Goal: Information Seeking & Learning: Learn about a topic

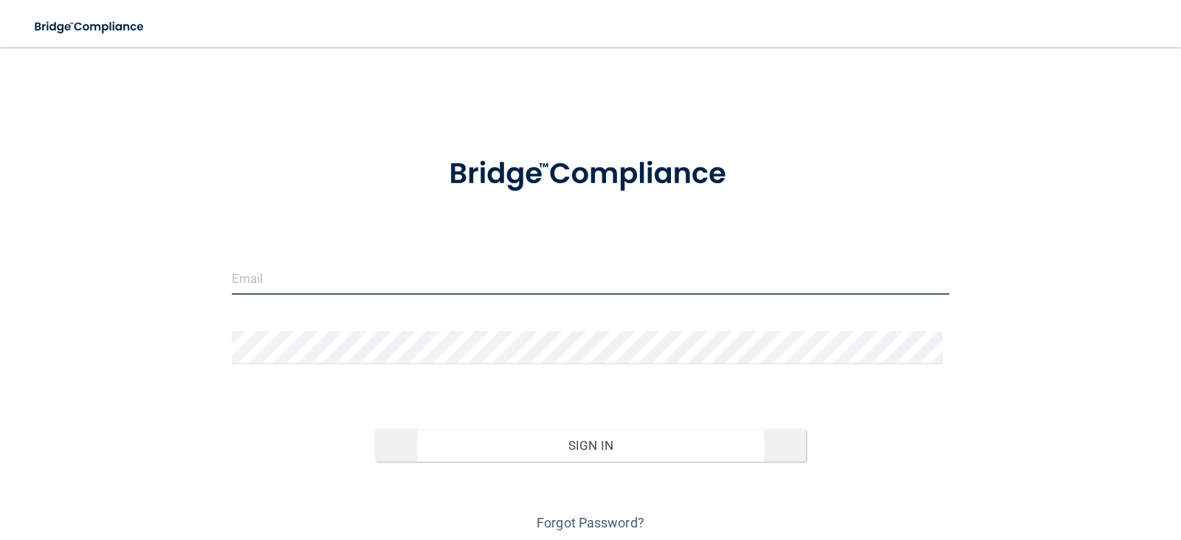
type input "[EMAIL_ADDRESS][DOMAIN_NAME]"
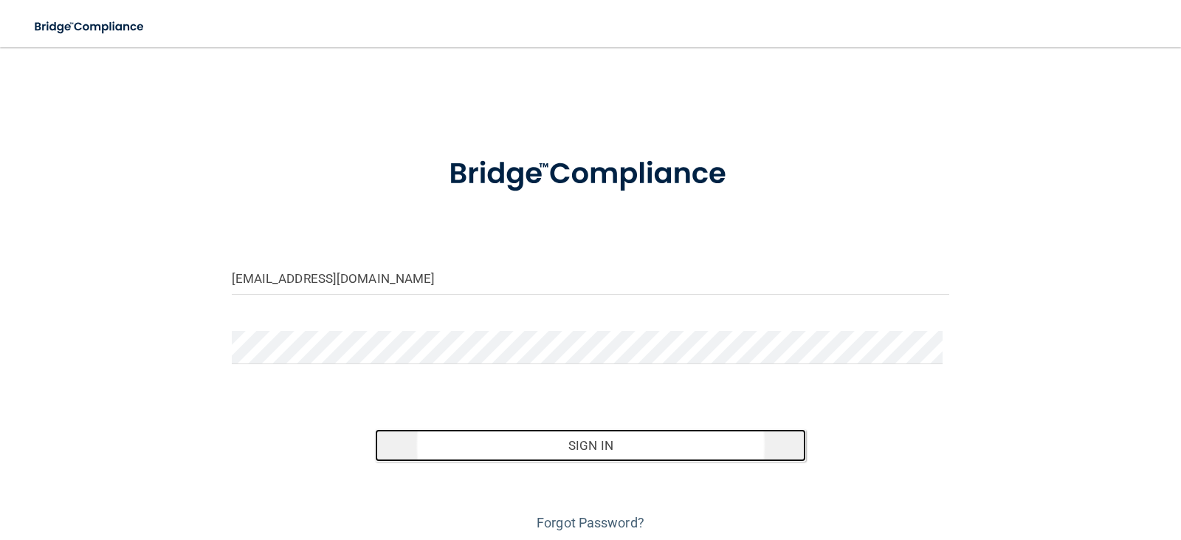
click at [574, 449] on button "Sign In" at bounding box center [590, 445] width 431 height 32
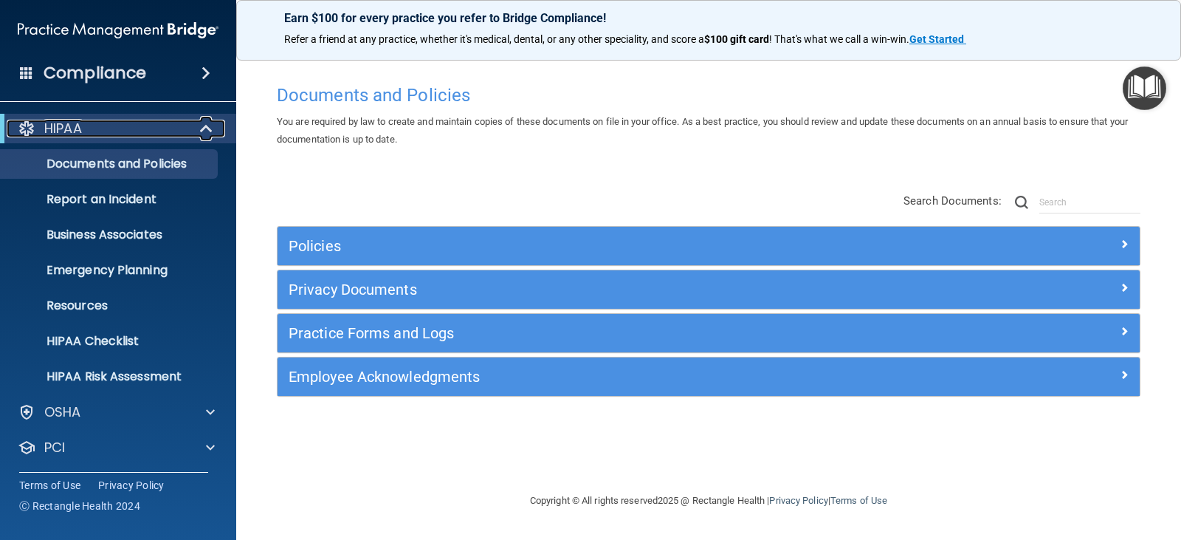
click at [202, 131] on span at bounding box center [208, 129] width 13 height 18
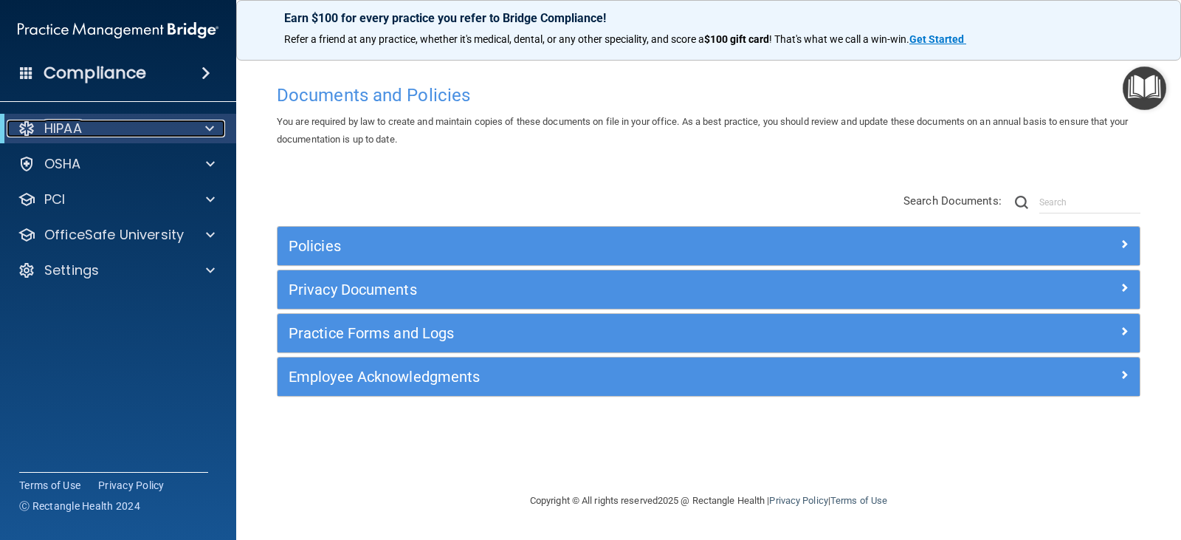
click at [202, 128] on div at bounding box center [207, 129] width 36 height 18
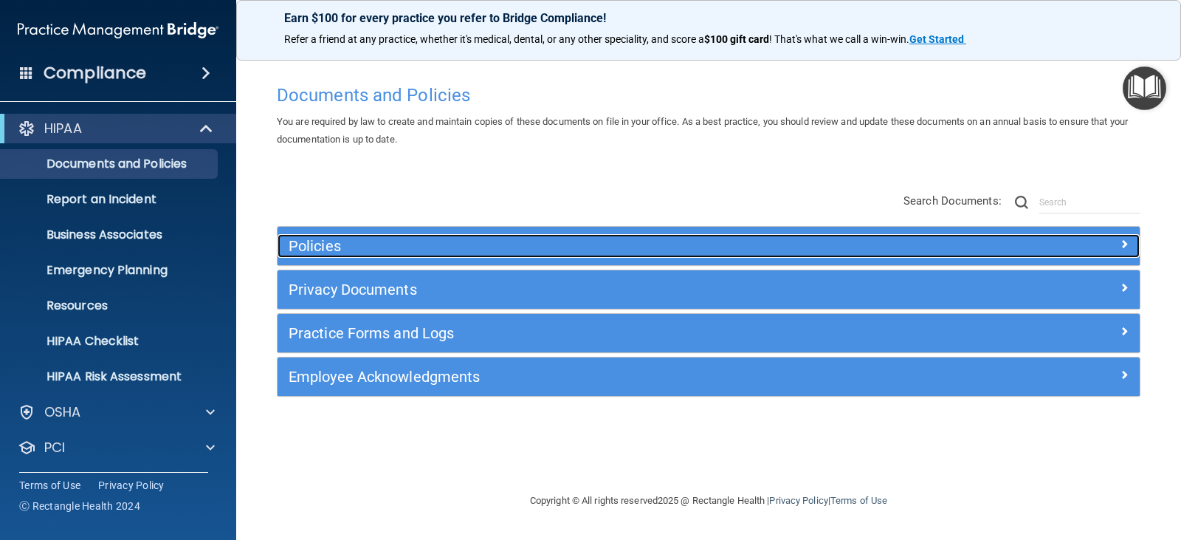
click at [648, 242] on h5 "Policies" at bounding box center [601, 246] width 625 height 16
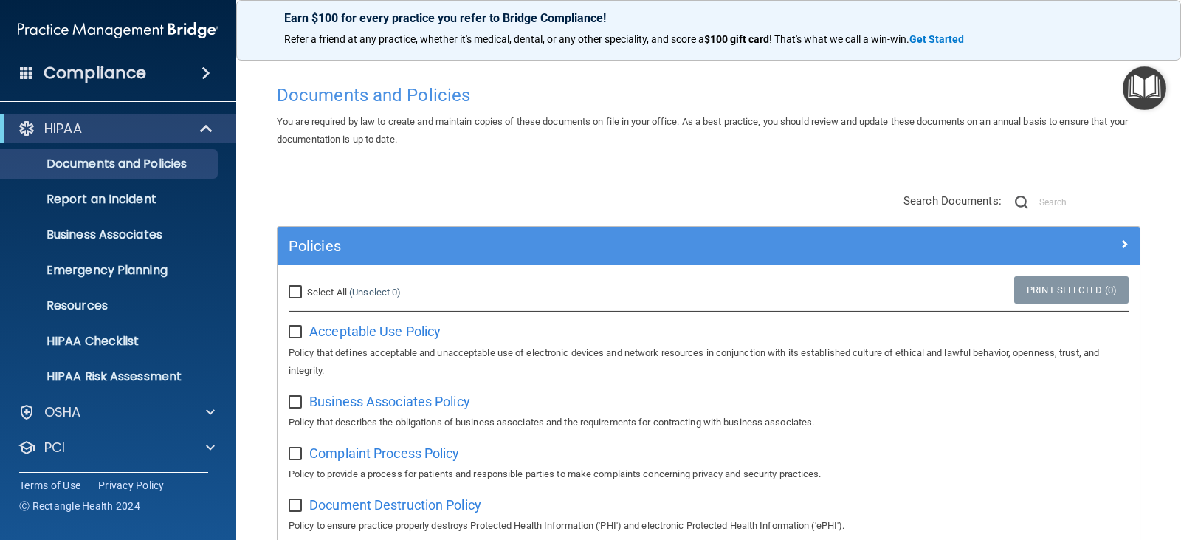
click at [210, 71] on span at bounding box center [206, 73] width 9 height 18
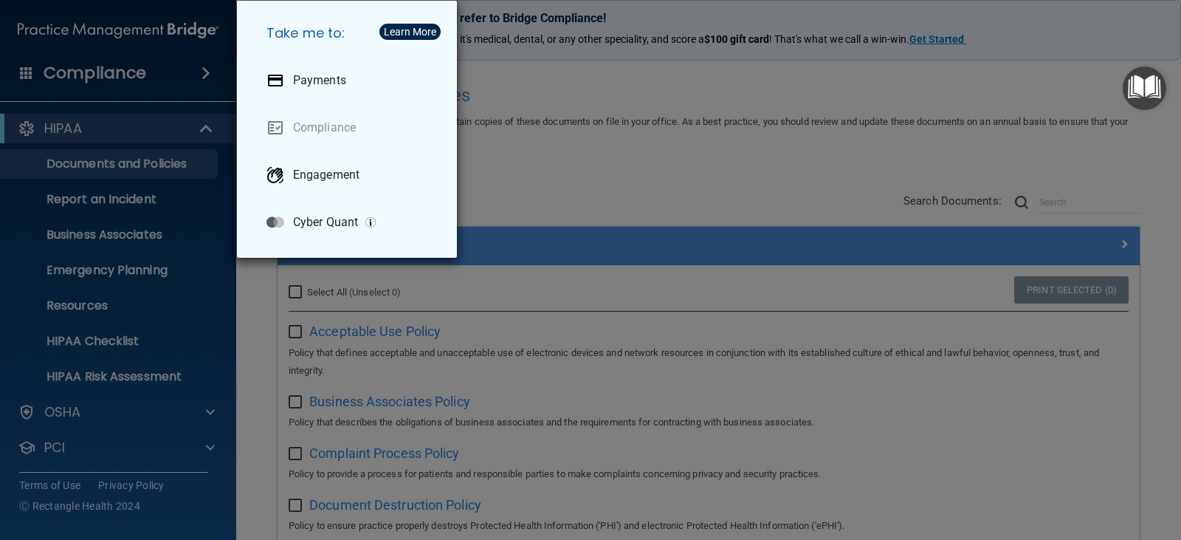
click at [207, 71] on div "Take me to: Payments Compliance Engagement Cyber Quant" at bounding box center [590, 270] width 1181 height 540
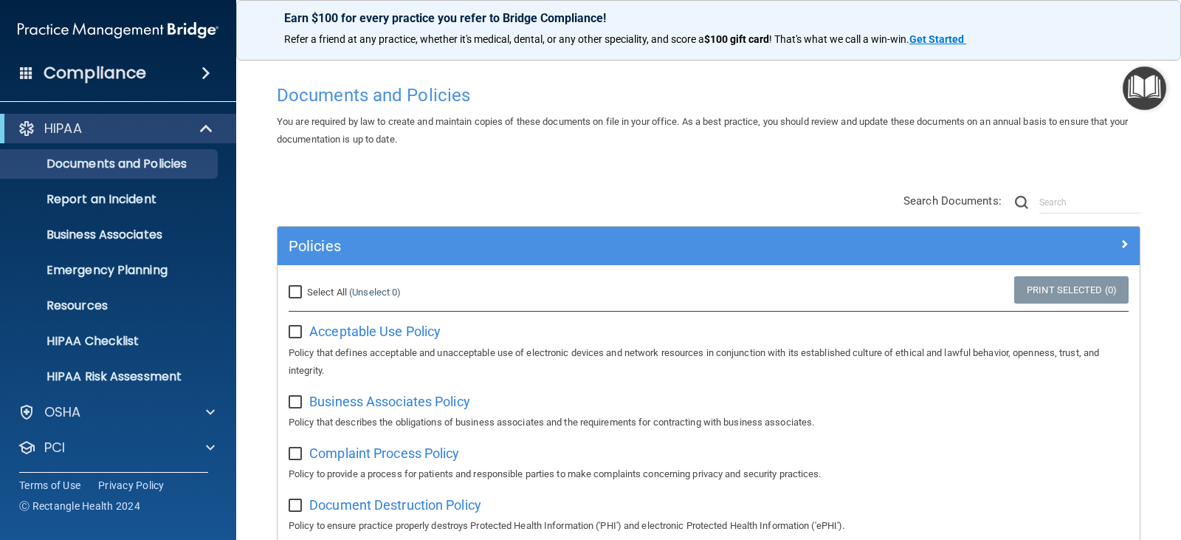
click at [20, 66] on span at bounding box center [26, 72] width 13 height 13
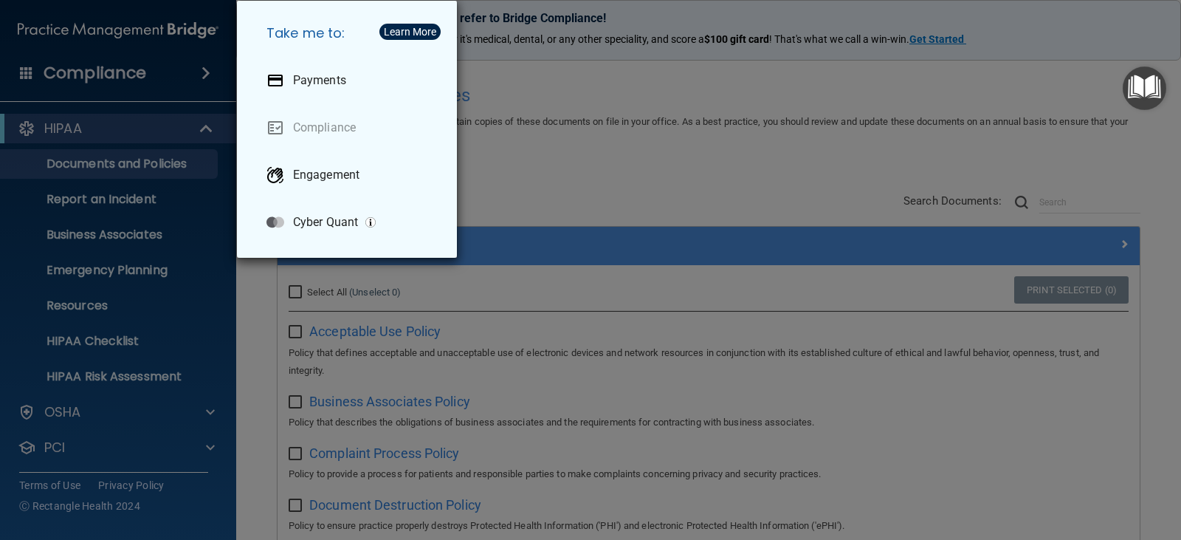
click at [28, 65] on div "Take me to: Payments Compliance Engagement Cyber Quant" at bounding box center [590, 270] width 1181 height 540
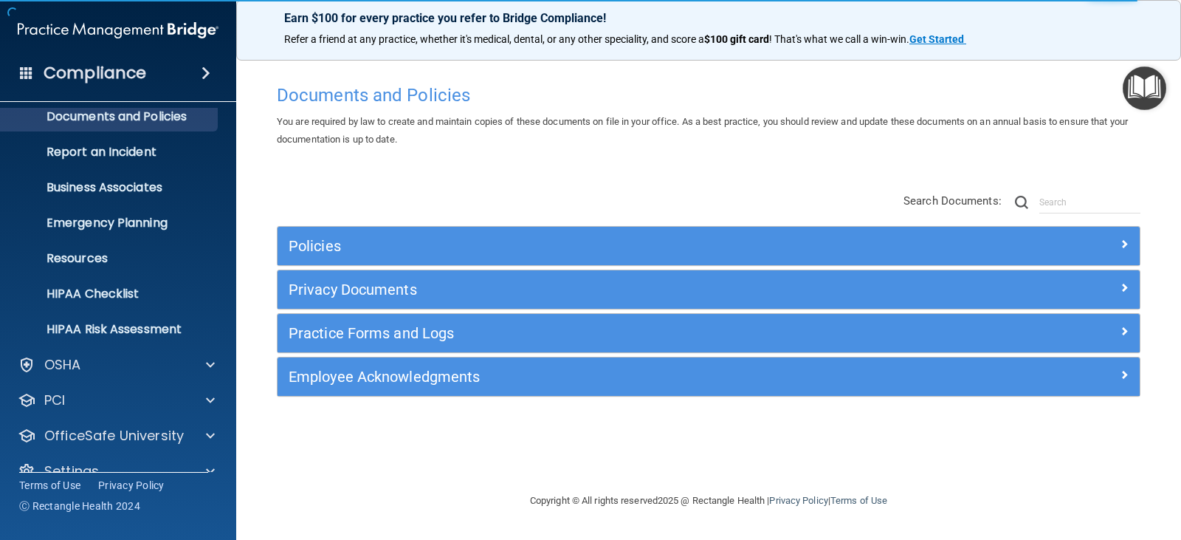
scroll to position [73, 0]
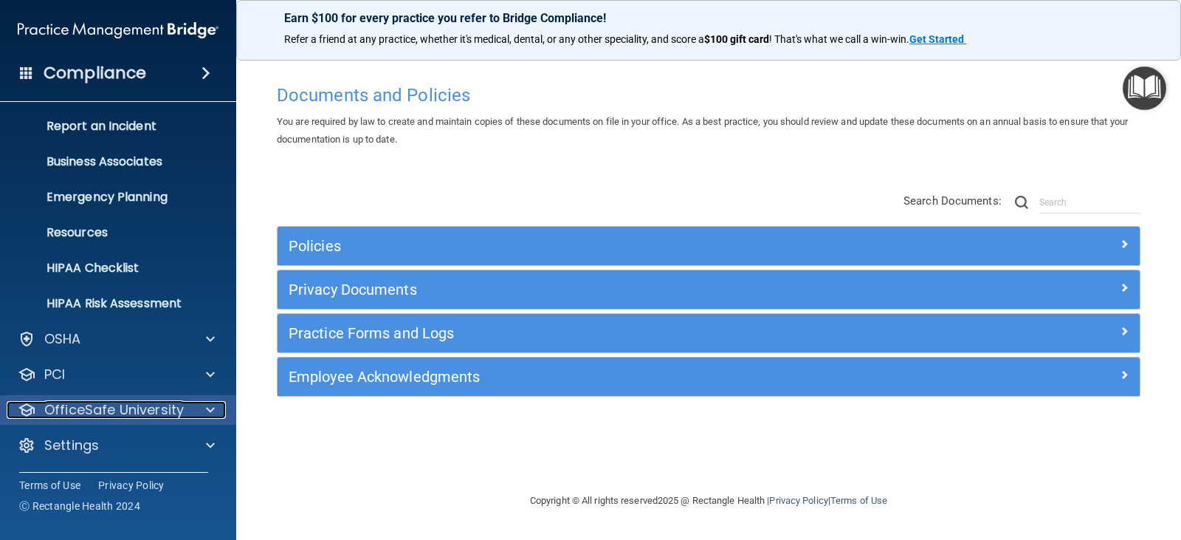
click at [205, 410] on div at bounding box center [208, 410] width 37 height 18
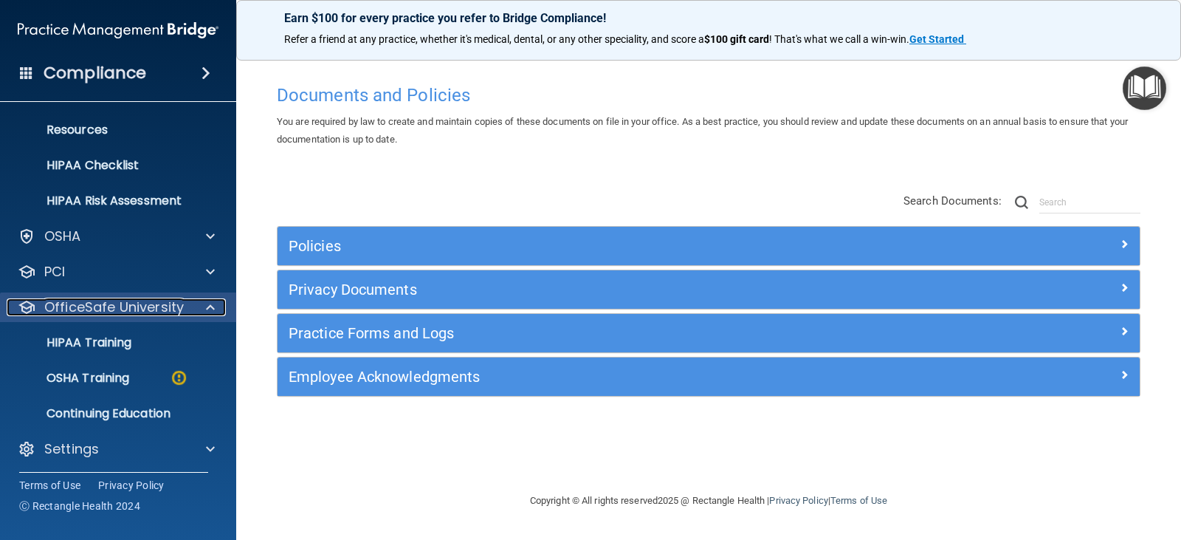
scroll to position [179, 0]
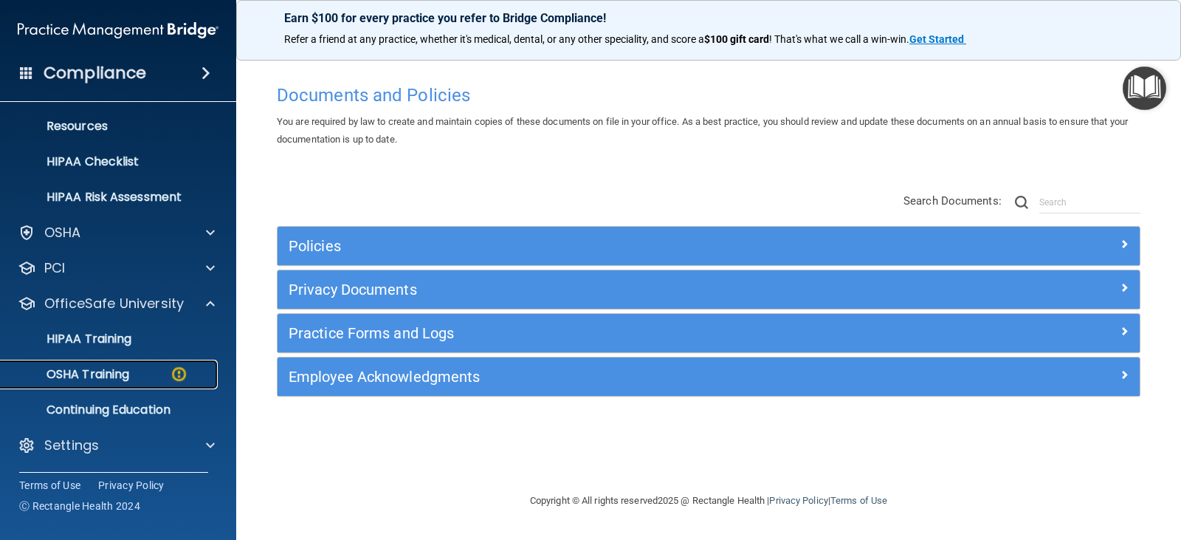
click at [104, 376] on p "OSHA Training" at bounding box center [70, 374] width 120 height 15
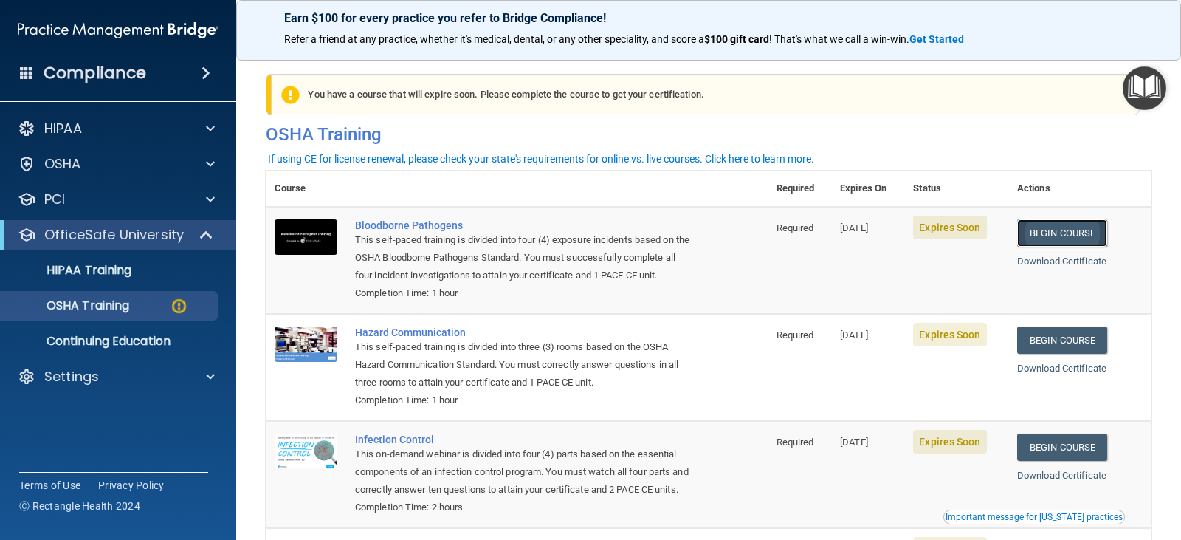
click at [1069, 239] on link "Begin Course" at bounding box center [1063, 232] width 90 height 27
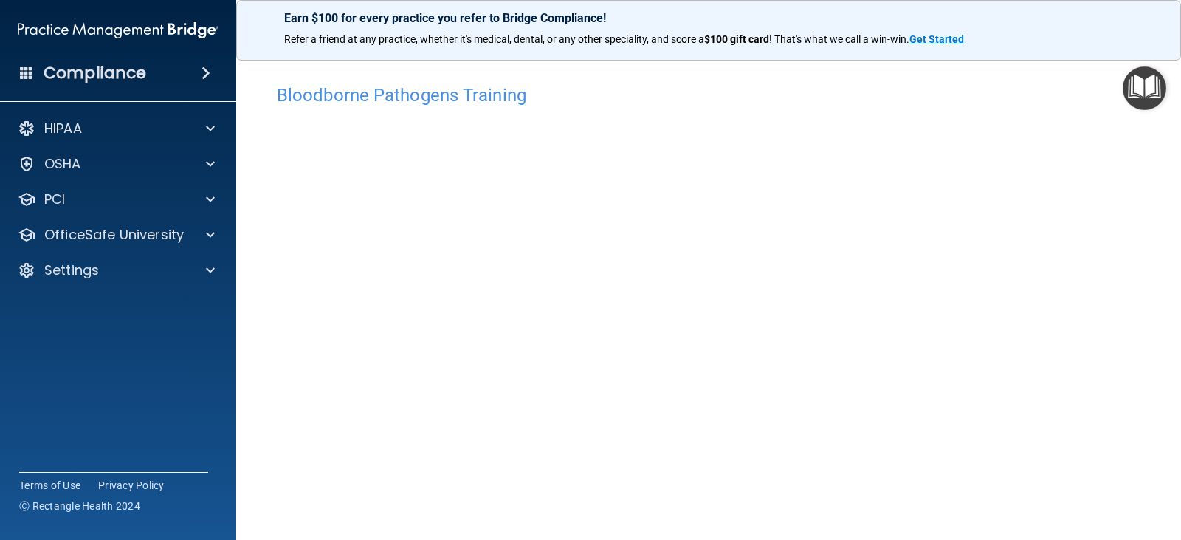
click at [202, 66] on span at bounding box center [206, 73] width 9 height 18
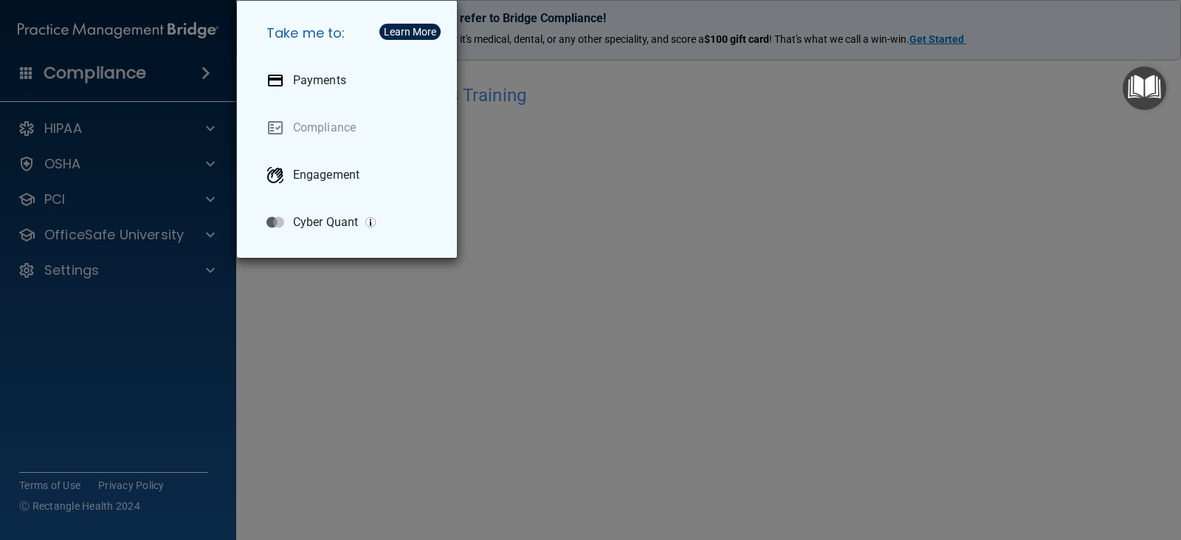
click at [202, 67] on div "Take me to: Payments Compliance Engagement Cyber Quant" at bounding box center [590, 270] width 1181 height 540
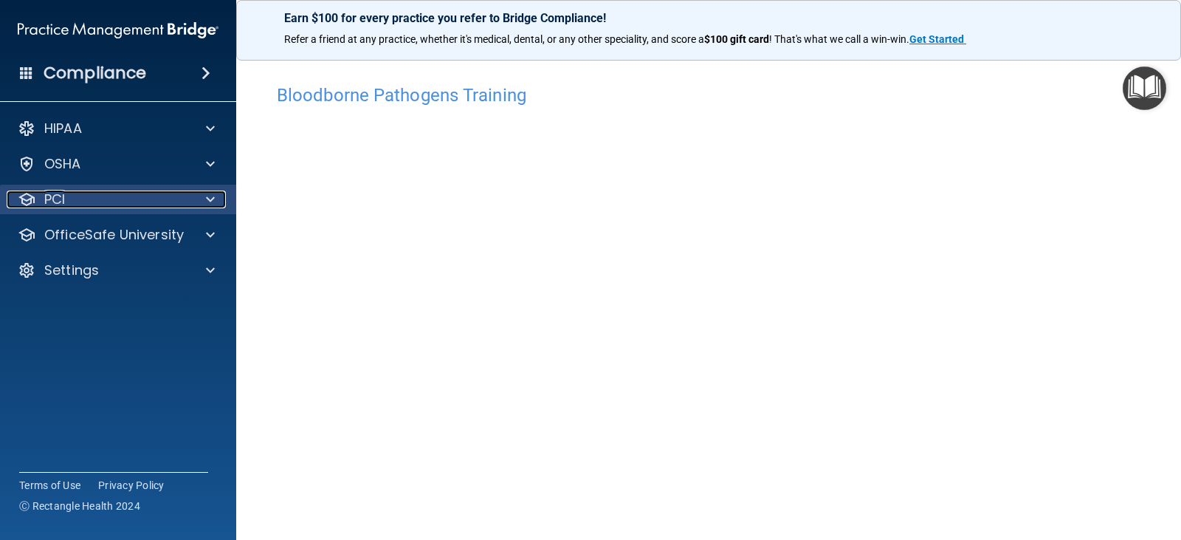
click at [210, 197] on span at bounding box center [210, 200] width 9 height 18
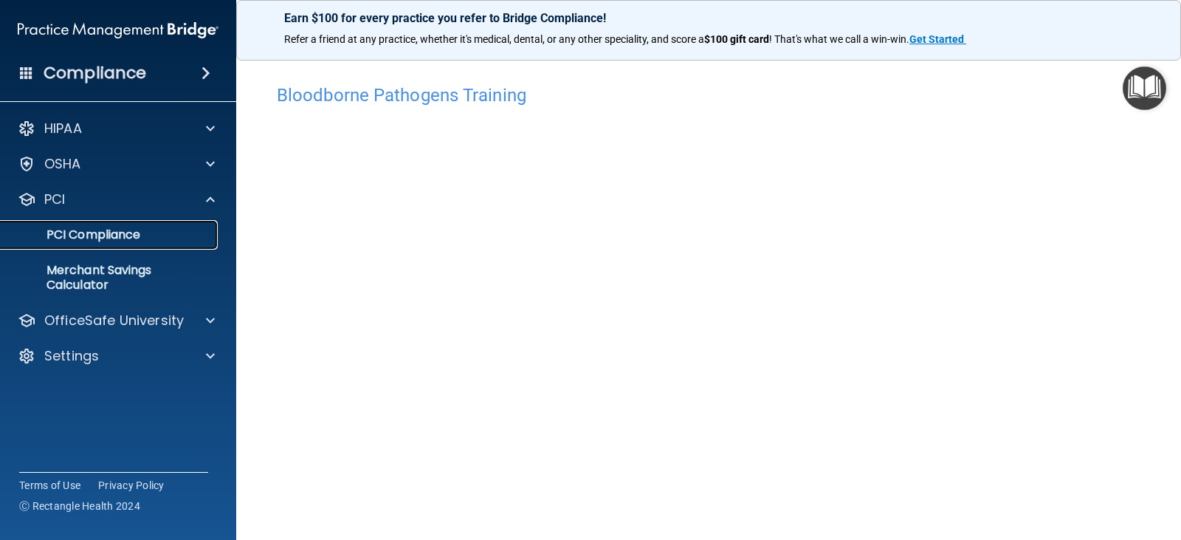
click at [132, 230] on p "PCI Compliance" at bounding box center [111, 234] width 202 height 15
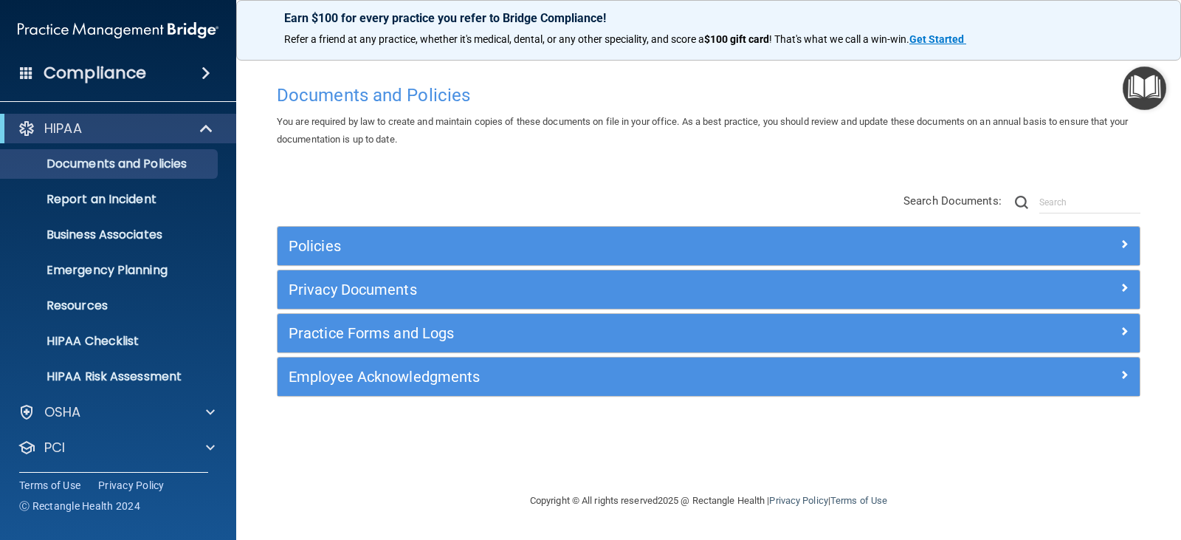
click at [1147, 88] on img "Open Resource Center" at bounding box center [1145, 88] width 44 height 44
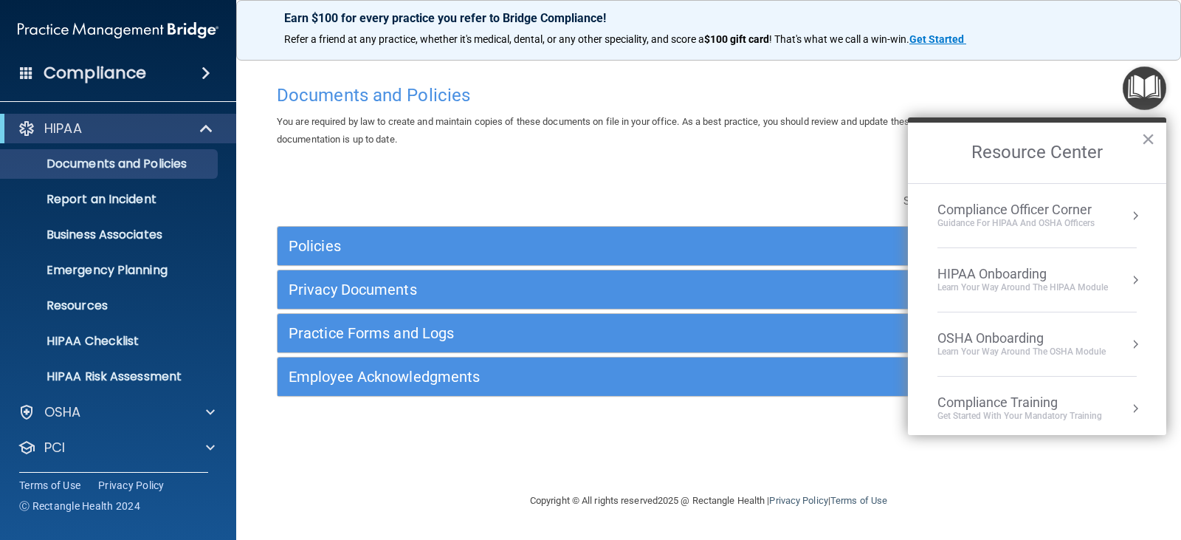
click at [1054, 77] on div "Documents and Policies" at bounding box center [709, 95] width 886 height 36
click at [1145, 136] on button "×" at bounding box center [1149, 139] width 14 height 24
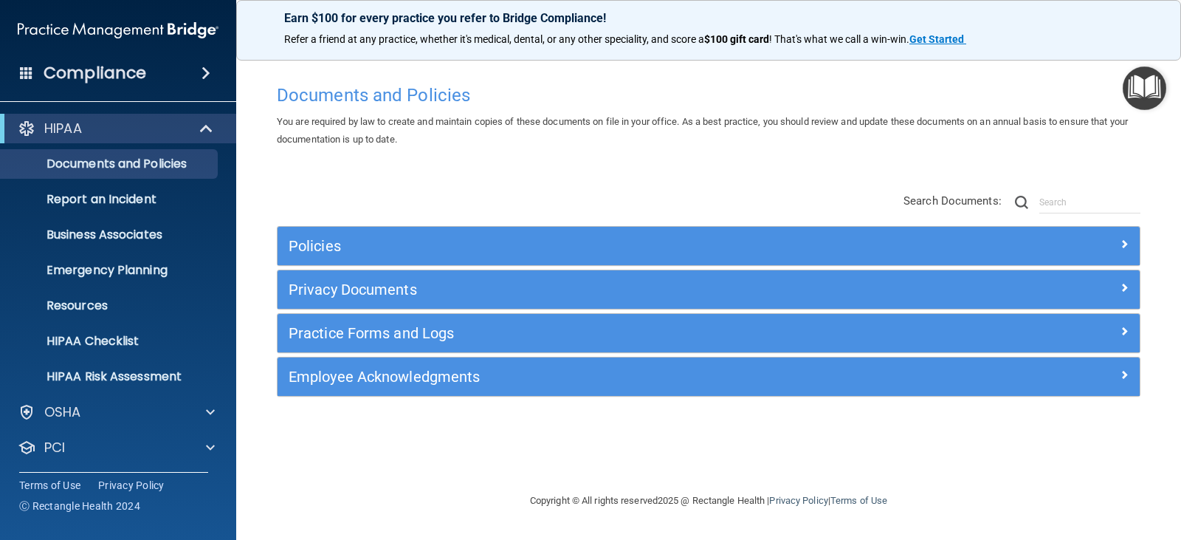
click at [179, 29] on img at bounding box center [118, 31] width 201 height 30
click at [179, 28] on img at bounding box center [118, 31] width 201 height 30
click at [205, 74] on span at bounding box center [206, 73] width 9 height 18
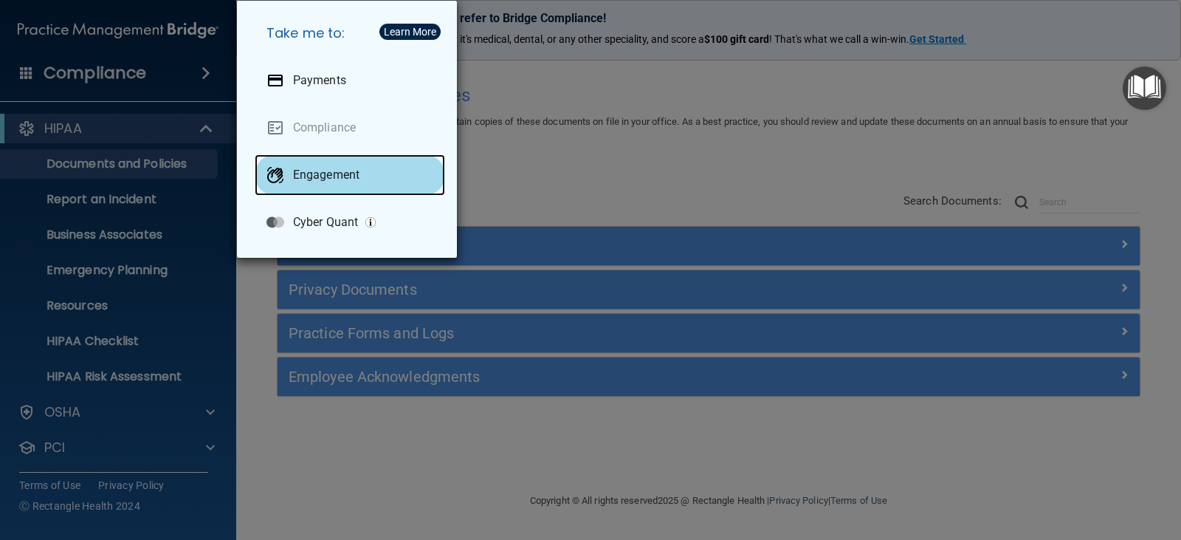
click at [340, 174] on p "Engagement" at bounding box center [326, 175] width 66 height 15
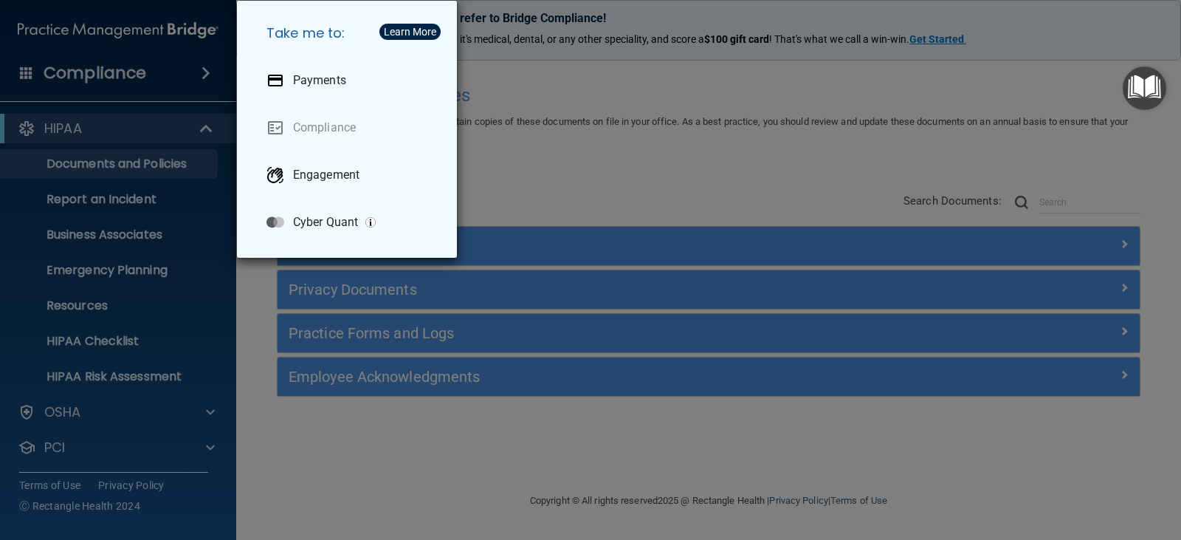
click at [135, 76] on div "Take me to: Payments Compliance Engagement Cyber Quant" at bounding box center [590, 270] width 1181 height 540
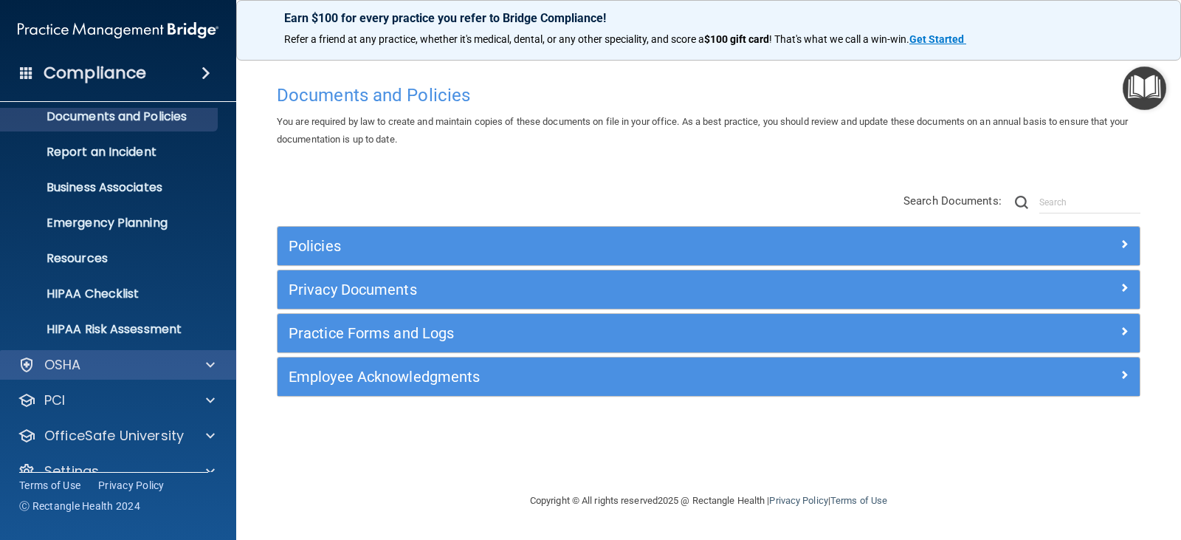
scroll to position [73, 0]
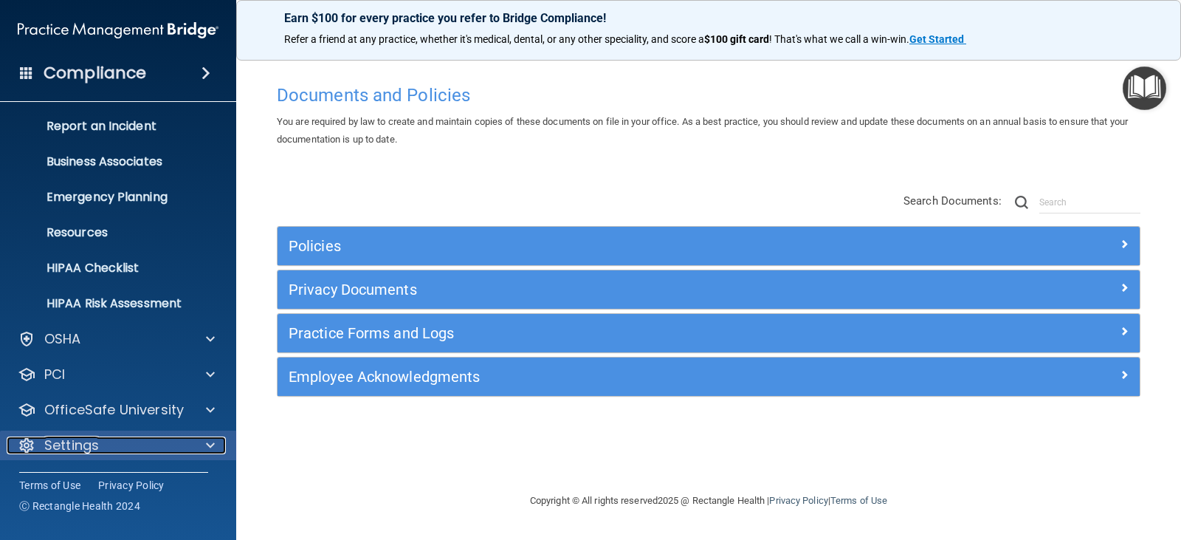
click at [182, 437] on div "Settings" at bounding box center [98, 445] width 183 height 18
click at [210, 445] on span at bounding box center [210, 445] width 9 height 18
click at [36, 443] on div "Settings" at bounding box center [98, 445] width 183 height 18
click at [40, 439] on div "Settings" at bounding box center [98, 445] width 183 height 18
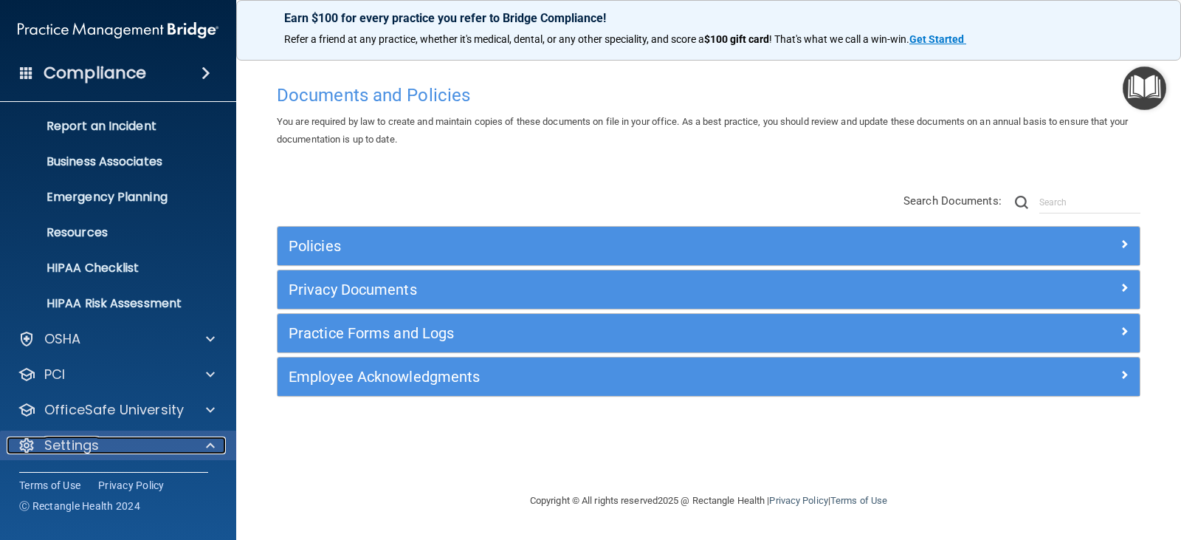
click at [40, 439] on div "Settings" at bounding box center [98, 445] width 183 height 18
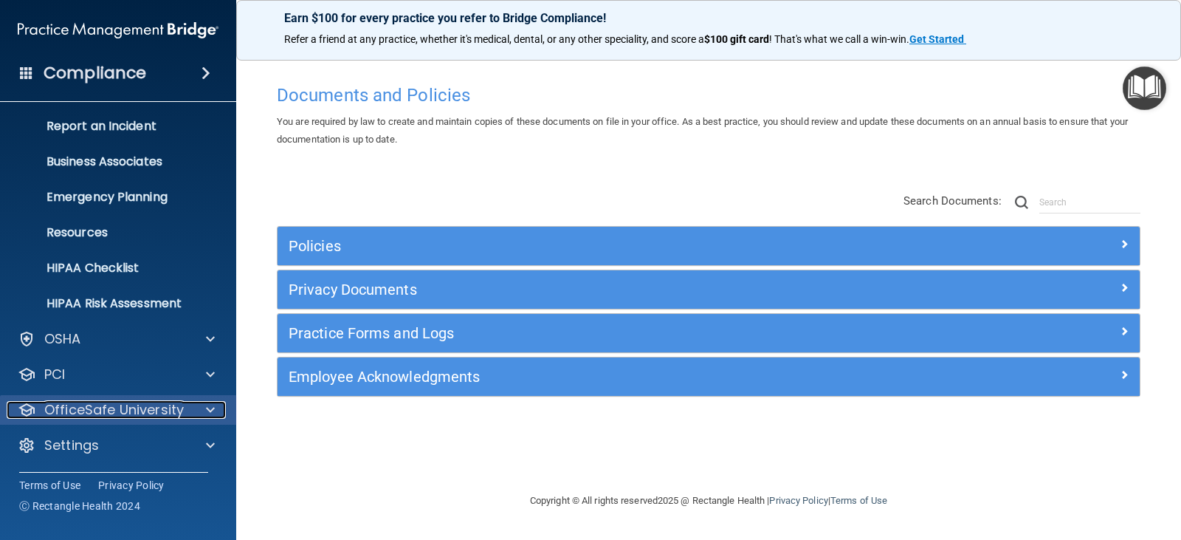
click at [52, 414] on p "OfficeSafe University" at bounding box center [114, 410] width 140 height 18
click at [52, 415] on p "OfficeSafe University" at bounding box center [114, 410] width 140 height 18
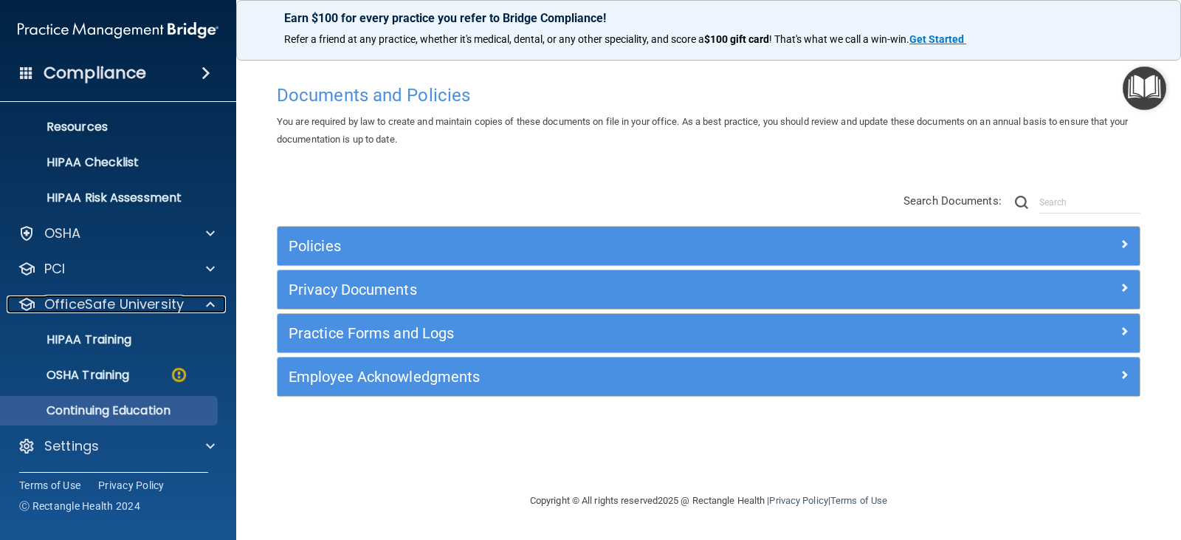
scroll to position [179, 0]
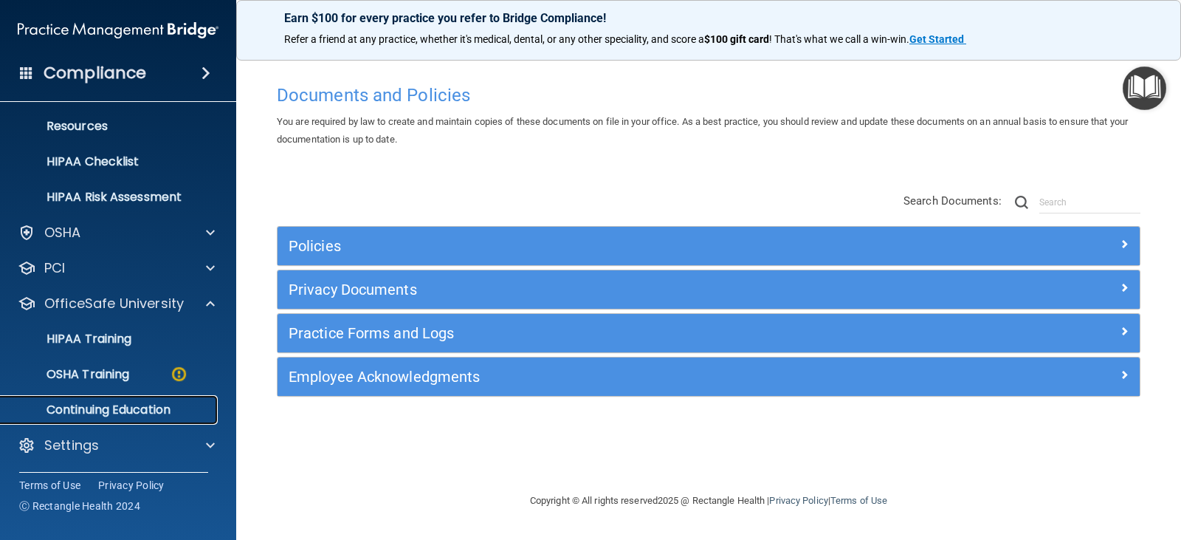
click at [83, 411] on p "Continuing Education" at bounding box center [111, 409] width 202 height 15
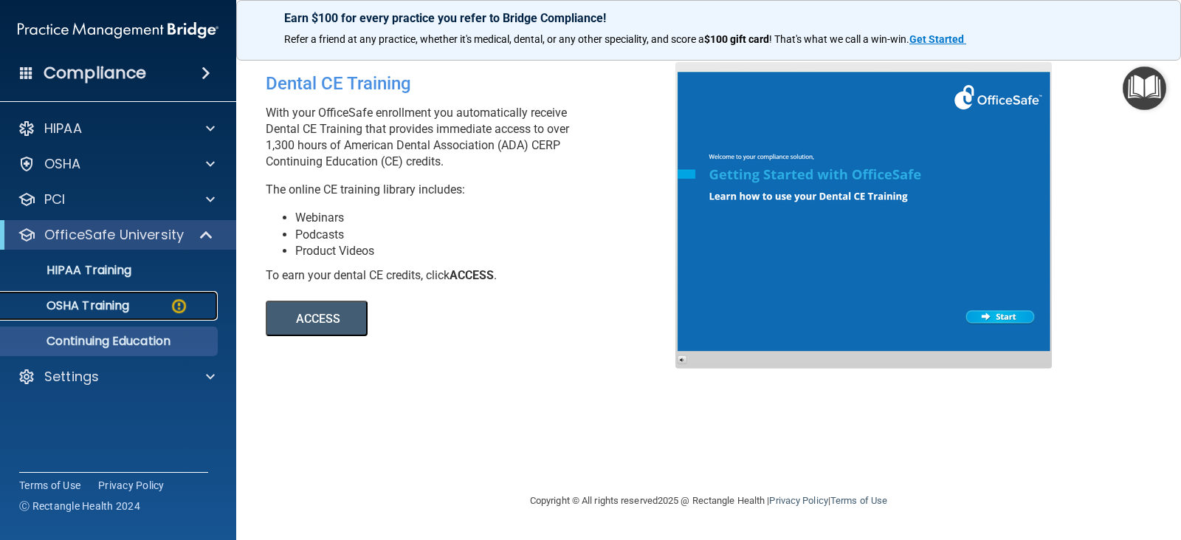
click at [79, 300] on p "OSHA Training" at bounding box center [70, 305] width 120 height 15
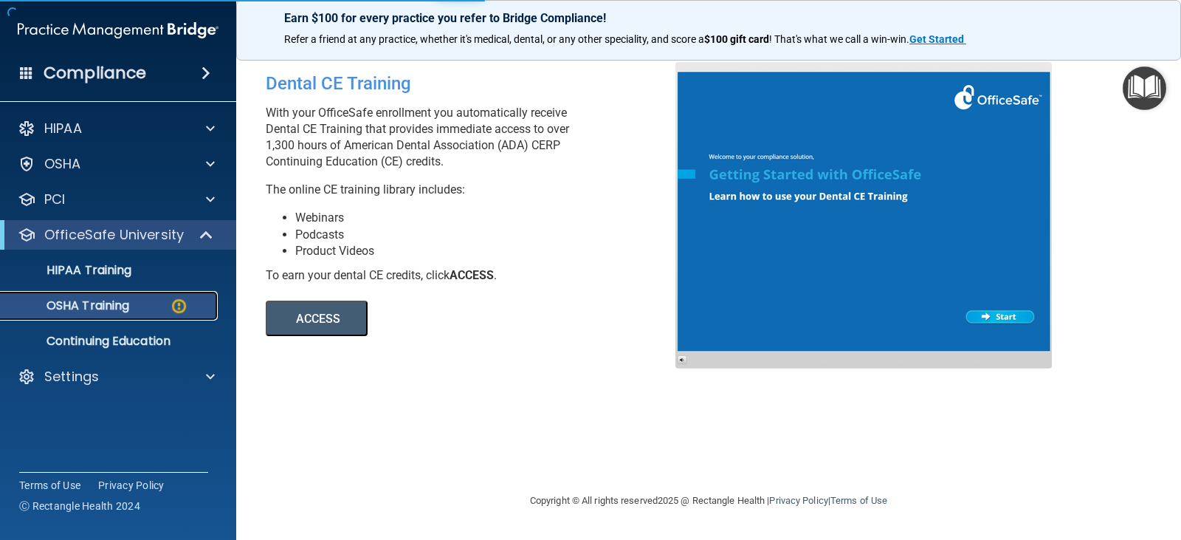
click at [78, 300] on p "OSHA Training" at bounding box center [70, 305] width 120 height 15
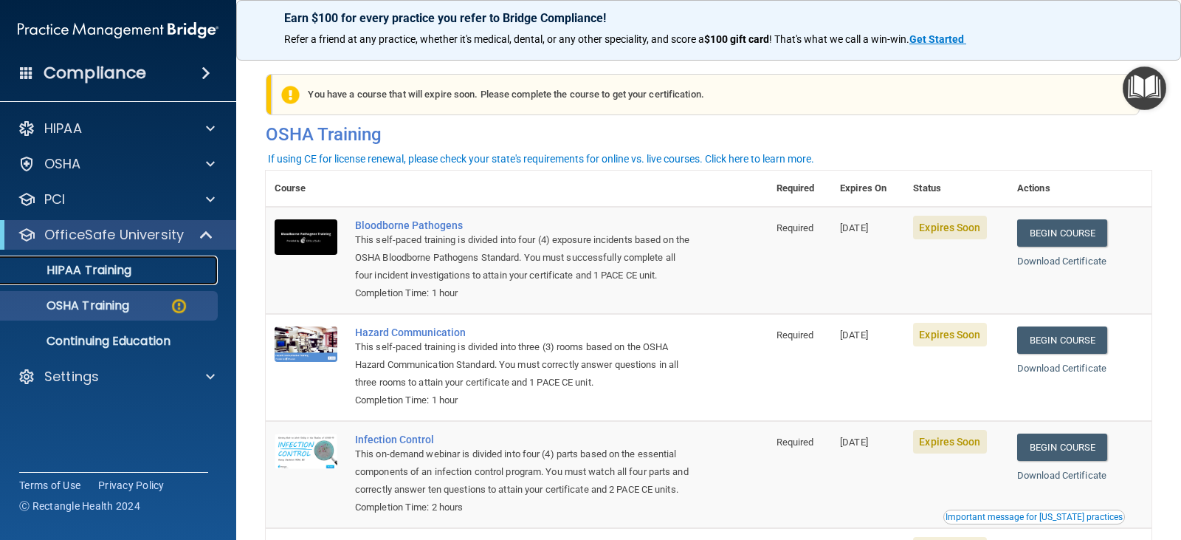
click at [80, 265] on p "HIPAA Training" at bounding box center [71, 270] width 122 height 15
